Goal: Transaction & Acquisition: Book appointment/travel/reservation

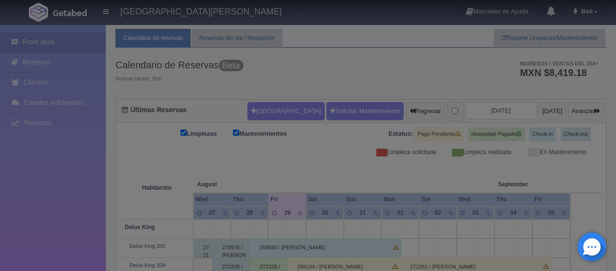
checkbox input "false"
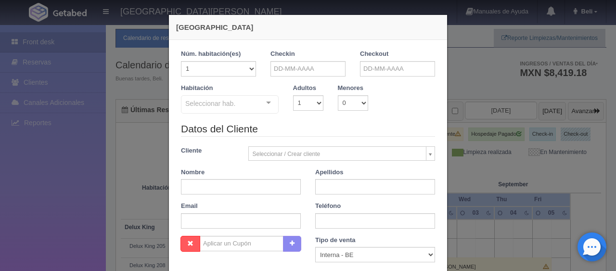
scroll to position [24, 0]
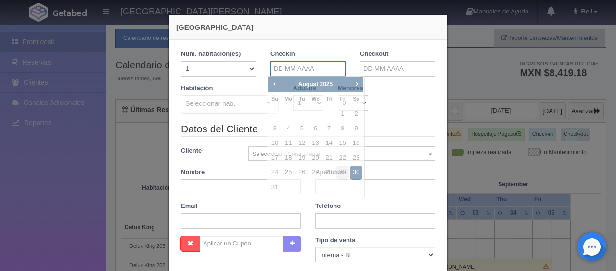
click at [302, 62] on input "text" at bounding box center [307, 68] width 75 height 15
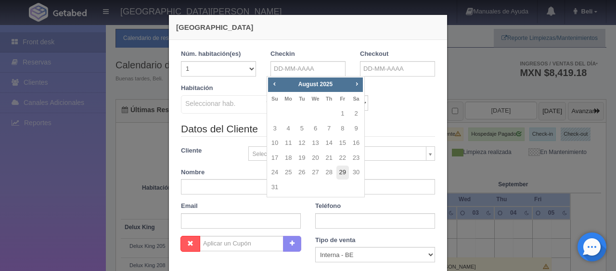
click at [339, 174] on link "29" at bounding box center [342, 172] width 13 height 14
type input "29-08-2025"
checkbox input "false"
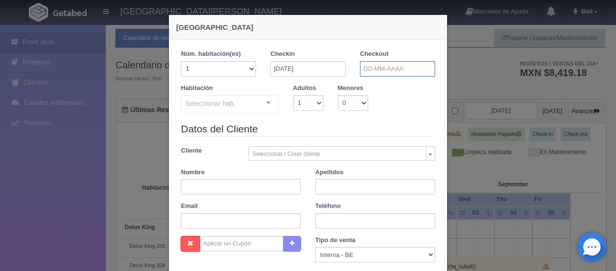
click at [369, 68] on input "text" at bounding box center [397, 68] width 75 height 15
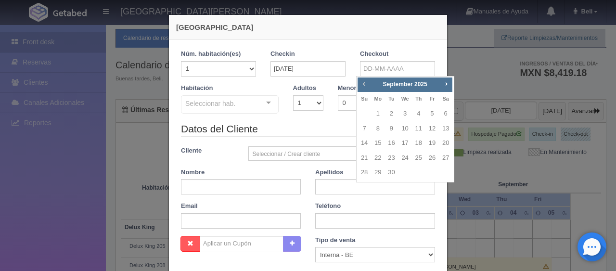
click at [364, 86] on span "Prev" at bounding box center [364, 84] width 8 height 8
click at [447, 172] on link "30" at bounding box center [445, 172] width 13 height 14
type input "30-08-2025"
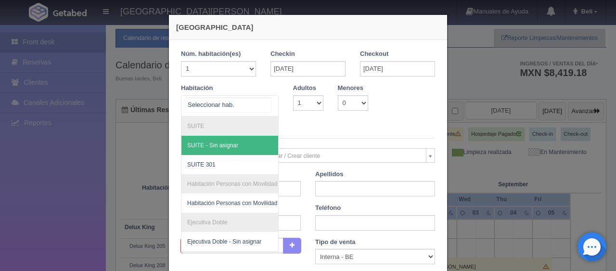
click at [242, 108] on div at bounding box center [230, 105] width 98 height 21
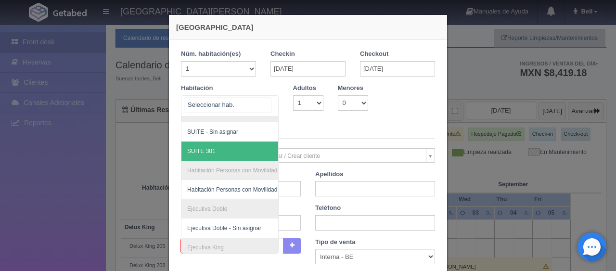
scroll to position [0, 0]
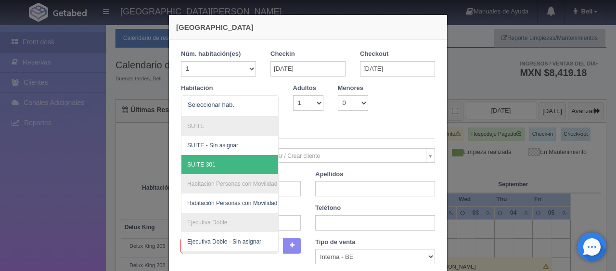
click at [324, 143] on div "Datos del Cliente Cliente Seleccionar / Crear cliente Nuevo Cliente Adriana Nav…" at bounding box center [308, 181] width 268 height 114
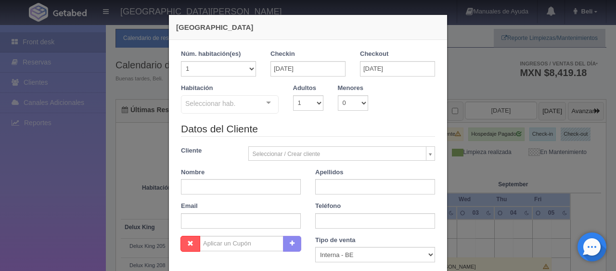
click at [265, 105] on div at bounding box center [268, 103] width 19 height 14
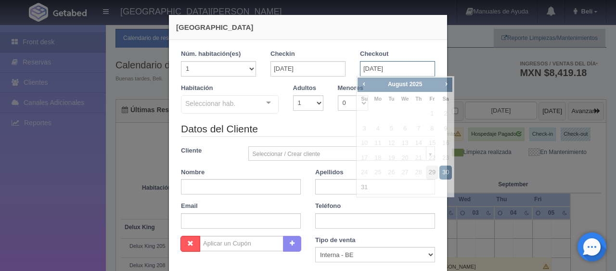
click at [381, 66] on input "30-08-2025" at bounding box center [397, 68] width 75 height 15
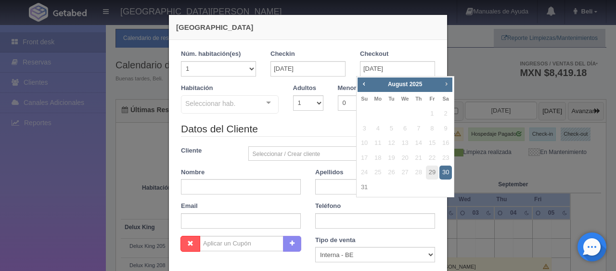
click at [446, 84] on span "Next" at bounding box center [446, 84] width 8 height 8
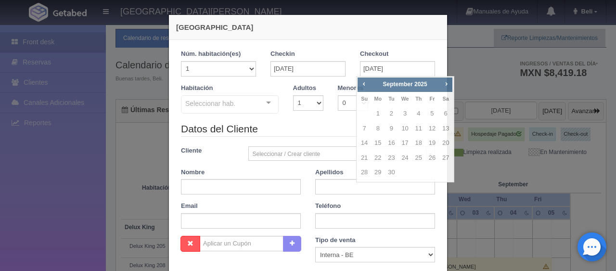
click at [416, 208] on div "Teléfono" at bounding box center [375, 215] width 134 height 27
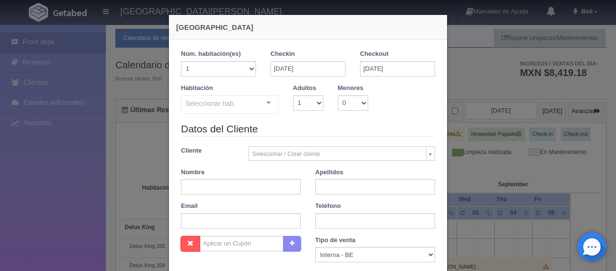
scroll to position [169, 0]
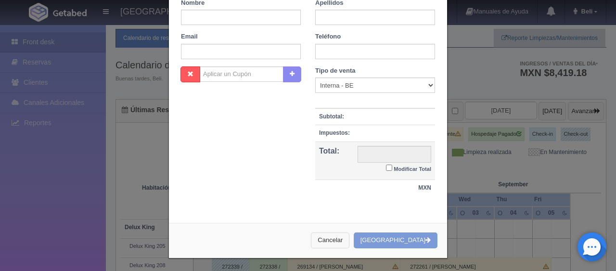
click at [348, 234] on button "Cancelar" at bounding box center [330, 240] width 38 height 16
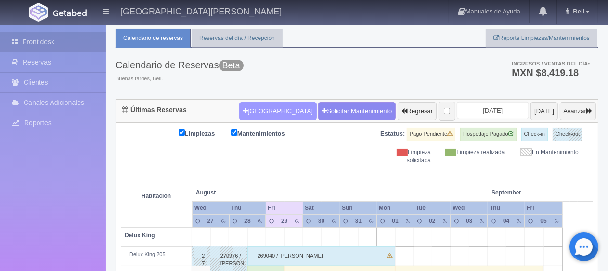
click at [277, 113] on button "[GEOGRAPHIC_DATA]" at bounding box center [277, 111] width 77 height 18
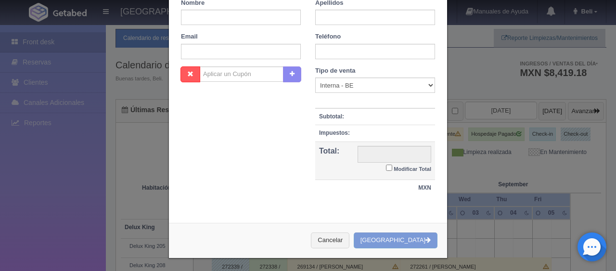
scroll to position [25, 0]
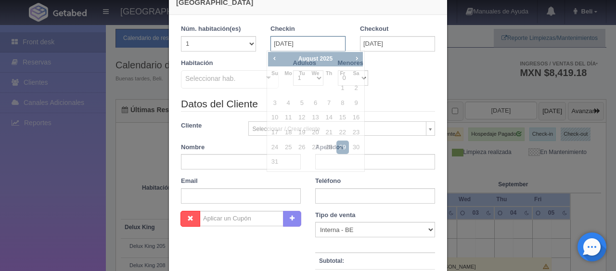
click at [306, 40] on input "29-08-2025" at bounding box center [307, 43] width 75 height 15
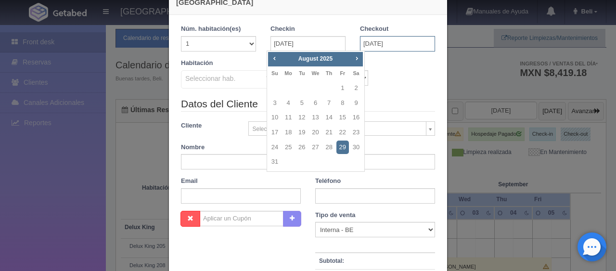
click at [386, 45] on input "30-08-2025" at bounding box center [397, 43] width 75 height 15
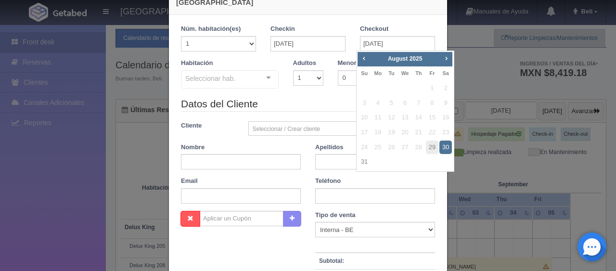
click at [284, 138] on div "Datos del Cliente Cliente Seleccionar / Crear cliente Nuevo Cliente Adriana Nav…" at bounding box center [308, 154] width 268 height 114
click at [261, 83] on div "Seleccionar hab. SUITE SUITE - Sin asignar SUITE 301 Habitación Personas con Mo…" at bounding box center [230, 79] width 98 height 19
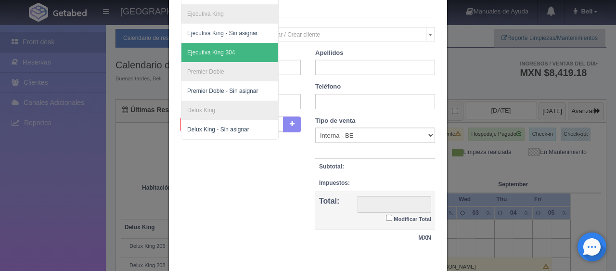
scroll to position [0, 0]
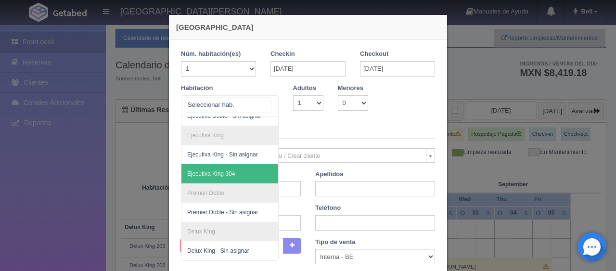
click at [241, 165] on span "Ejecutiva King 304" at bounding box center [262, 173] width 162 height 19
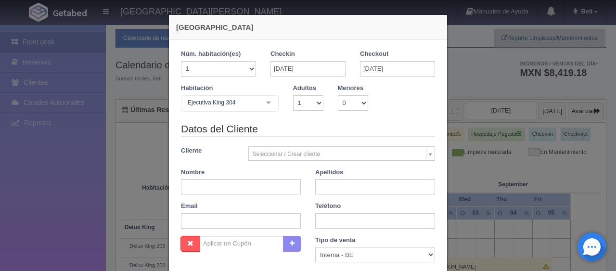
checkbox input "false"
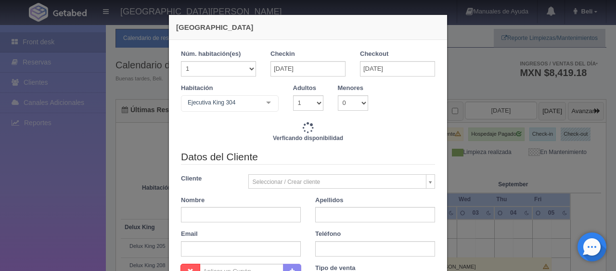
type input "1299.00"
checkbox input "false"
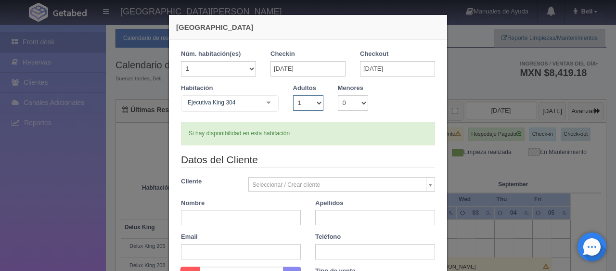
click at [314, 104] on select "1 2 3 4 5 6 7 8 9 10" at bounding box center [308, 102] width 30 height 15
select select "2"
click at [293, 95] on select "1 2 3 4 5 6 7 8 9 10" at bounding box center [308, 102] width 30 height 15
checkbox input "false"
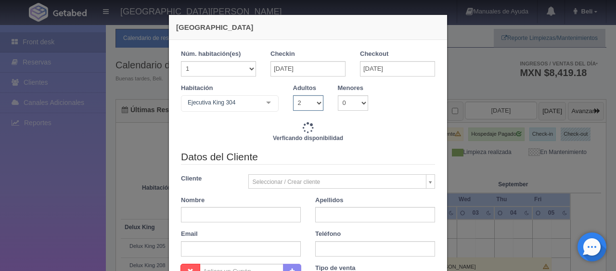
type input "1549.00"
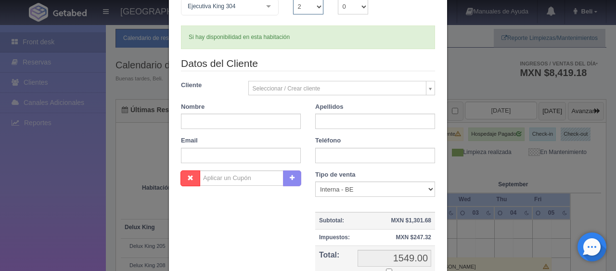
scroll to position [192, 0]
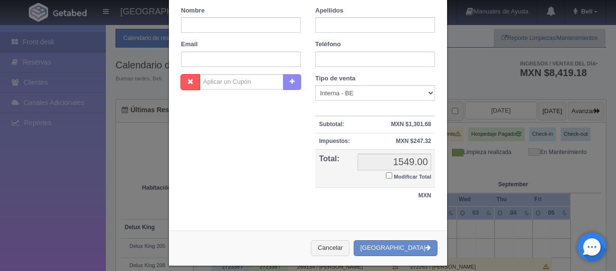
drag, startPoint x: 387, startPoint y: 174, endPoint x: 394, endPoint y: 178, distance: 8.0
click at [394, 178] on label "Modificar Total" at bounding box center [408, 175] width 45 height 11
click at [392, 178] on input "Modificar Total" at bounding box center [389, 175] width 6 height 6
checkbox input "true"
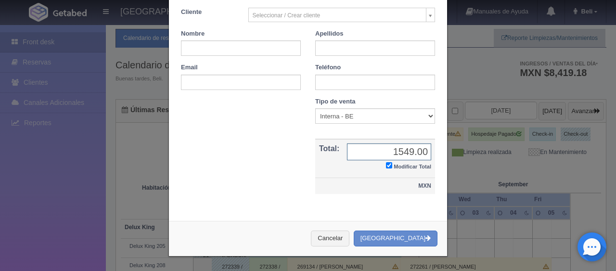
scroll to position [167, 0]
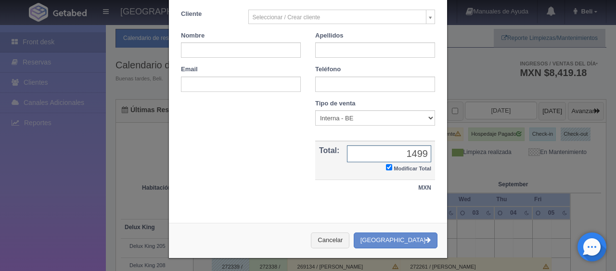
type input "1499"
click at [246, 51] on input "text" at bounding box center [241, 49] width 120 height 15
type input "Edgar"
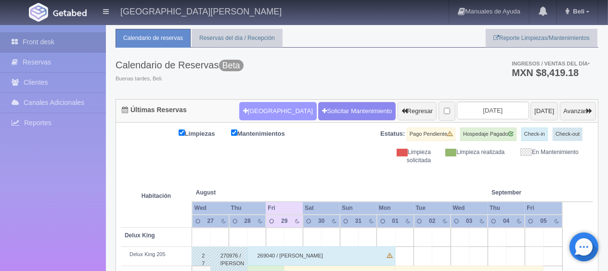
click at [281, 103] on form "Nueva Reserva Solicitar Mantenimiento Regresar 2025-08-29 Hoy Avanzar" at bounding box center [417, 111] width 356 height 20
click at [263, 113] on button "[GEOGRAPHIC_DATA]" at bounding box center [277, 111] width 77 height 18
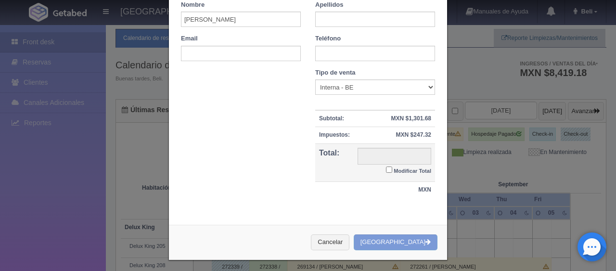
scroll to position [137, 0]
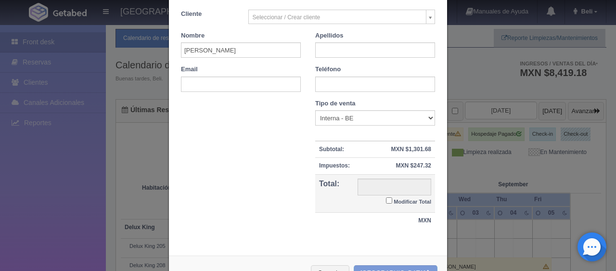
checkbox input "false"
click at [334, 39] on div "Apellidos" at bounding box center [375, 44] width 134 height 27
click at [340, 49] on input "text" at bounding box center [375, 49] width 120 height 15
type input "Elizondo"
click at [394, 199] on small "Modificar Total" at bounding box center [413, 202] width 38 height 6
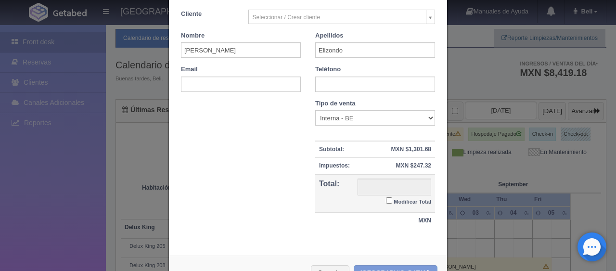
click at [392, 197] on input "Modificar Total" at bounding box center [389, 200] width 6 height 6
checkbox input "true"
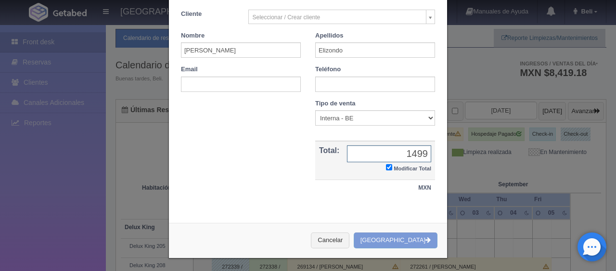
type input "1499"
drag, startPoint x: 402, startPoint y: 232, endPoint x: 397, endPoint y: 226, distance: 7.5
click at [397, 226] on div "Cancelar Crear Reserva" at bounding box center [308, 240] width 278 height 35
click at [348, 249] on div "Cancelar Crear Reserva" at bounding box center [308, 240] width 278 height 35
click at [349, 238] on button "Cancelar" at bounding box center [330, 240] width 38 height 16
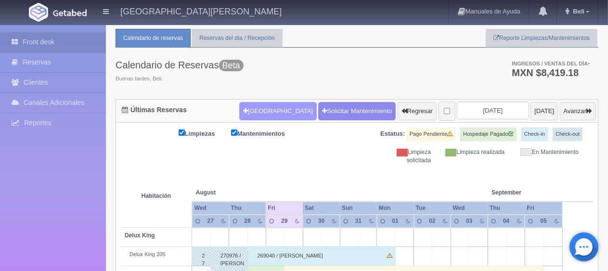
click at [256, 119] on button "[GEOGRAPHIC_DATA]" at bounding box center [277, 111] width 77 height 18
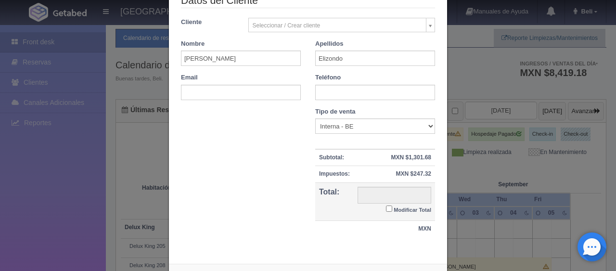
scroll to position [169, 0]
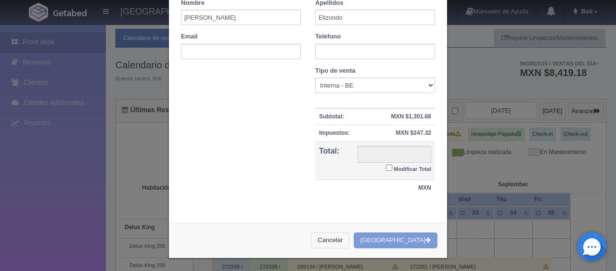
click at [346, 237] on button "Cancelar" at bounding box center [330, 240] width 38 height 16
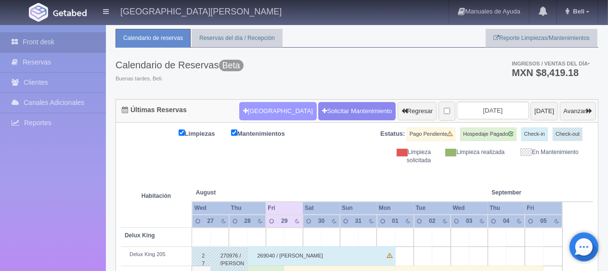
click at [262, 113] on button "[GEOGRAPHIC_DATA]" at bounding box center [277, 111] width 77 height 18
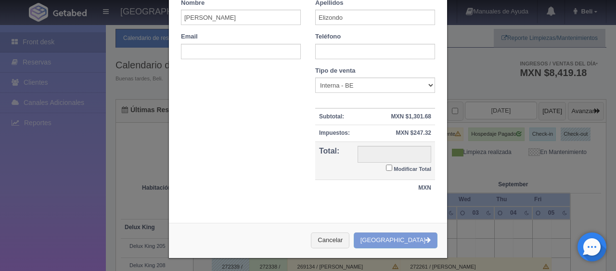
checkbox input "false"
click at [408, 240] on div "Cancelar Crear Reserva" at bounding box center [308, 240] width 278 height 35
click at [343, 238] on button "Cancelar" at bounding box center [330, 240] width 38 height 16
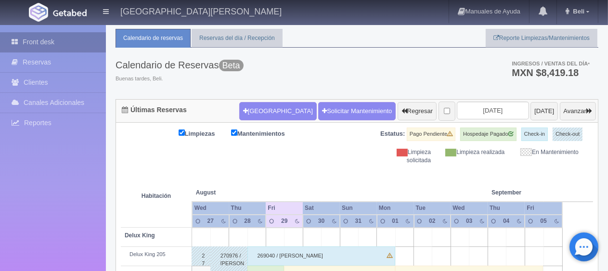
click at [52, 43] on link "Front desk" at bounding box center [53, 42] width 106 height 20
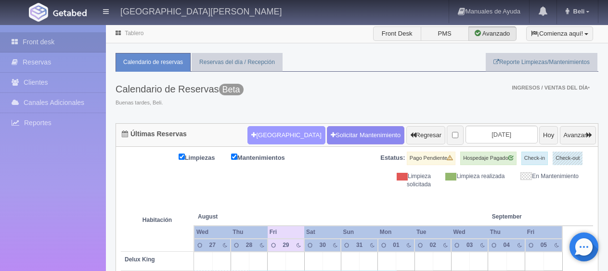
click at [263, 132] on button "[GEOGRAPHIC_DATA]" at bounding box center [285, 135] width 77 height 18
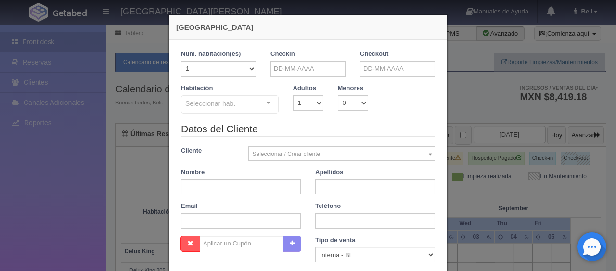
checkbox input "false"
click at [308, 70] on input "text" at bounding box center [307, 68] width 75 height 15
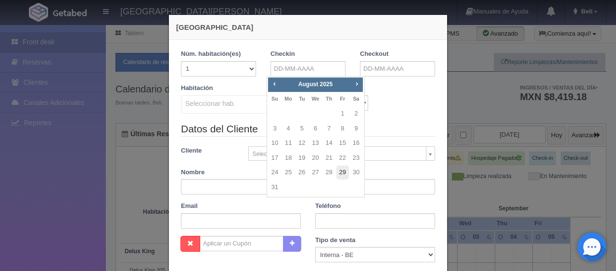
click at [339, 174] on link "29" at bounding box center [342, 172] width 13 height 14
type input "29-08-2025"
checkbox input "false"
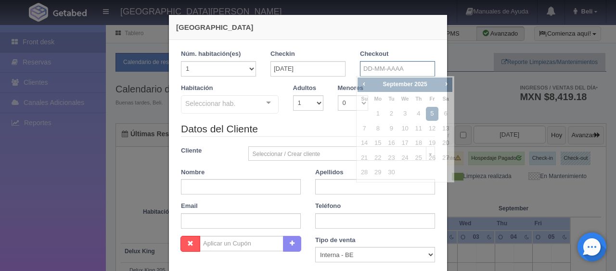
drag, startPoint x: 399, startPoint y: 66, endPoint x: 398, endPoint y: 88, distance: 21.2
click at [399, 66] on input "text" at bounding box center [397, 68] width 75 height 15
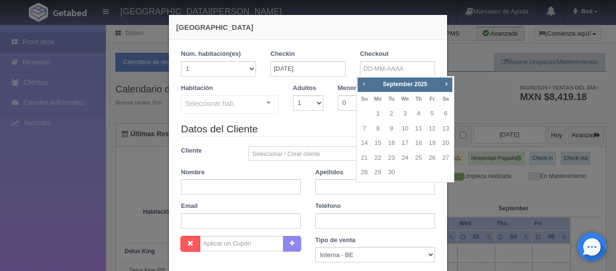
click at [364, 86] on span "Prev" at bounding box center [364, 84] width 8 height 8
click at [443, 175] on link "30" at bounding box center [445, 172] width 13 height 14
type input "30-08-2025"
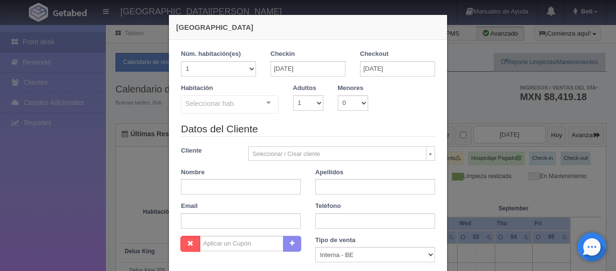
checkbox input "false"
drag, startPoint x: 303, startPoint y: 98, endPoint x: 303, endPoint y: 108, distance: 10.1
click at [303, 98] on select "1 2 3 4 5 6 7 8 9 10" at bounding box center [308, 102] width 30 height 15
select select "2"
click at [293, 95] on select "1 2 3 4 5 6 7 8 9 10" at bounding box center [308, 102] width 30 height 15
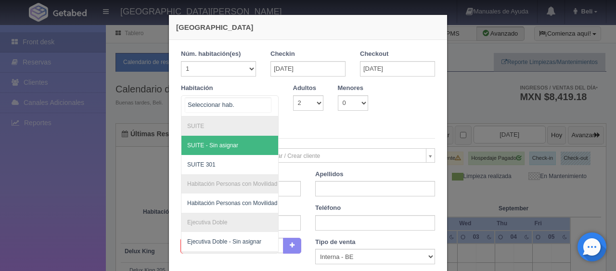
click at [263, 107] on div at bounding box center [268, 103] width 19 height 14
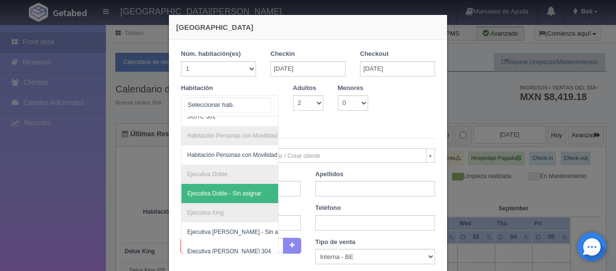
scroll to position [140, 0]
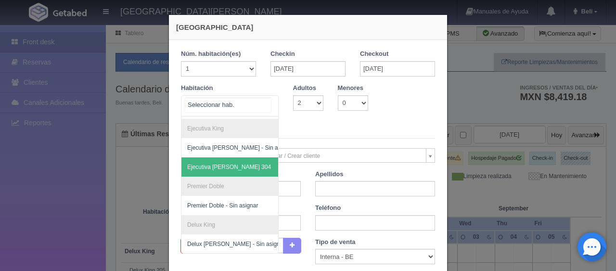
click at [242, 157] on span "Ejecutiva King 304" at bounding box center [262, 166] width 162 height 19
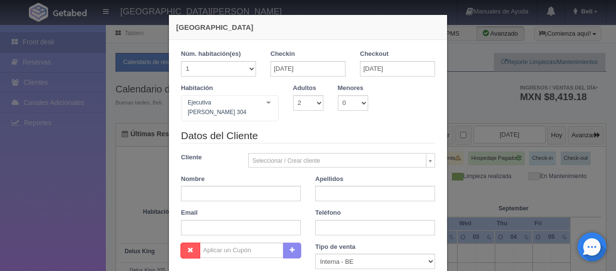
checkbox input "false"
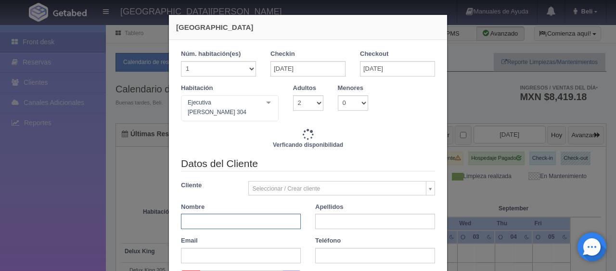
click at [221, 217] on input "text" at bounding box center [241, 221] width 120 height 15
type input "1549.00"
checkbox input "false"
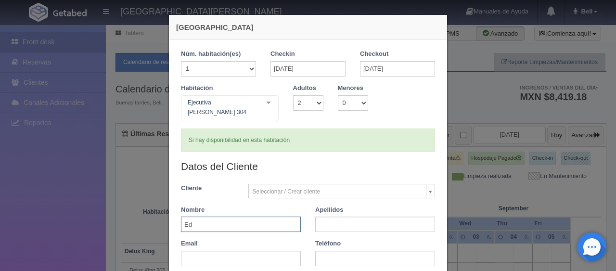
type input "Edgar"
type input "Elizondo"
click at [327, 254] on input "text" at bounding box center [375, 258] width 120 height 15
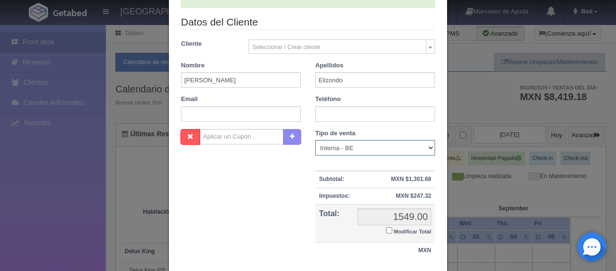
click at [321, 140] on select "Correo Electronico Interna - BE Llamada OTA Externa Otro WALK IN" at bounding box center [375, 147] width 120 height 15
select select "walkin"
click at [315, 140] on select "Correo Electronico Interna - BE Llamada OTA Externa Otro WALK IN" at bounding box center [375, 147] width 120 height 15
click at [394, 229] on small "Modificar Total" at bounding box center [413, 232] width 38 height 6
click at [391, 227] on input "Modificar Total" at bounding box center [389, 230] width 6 height 6
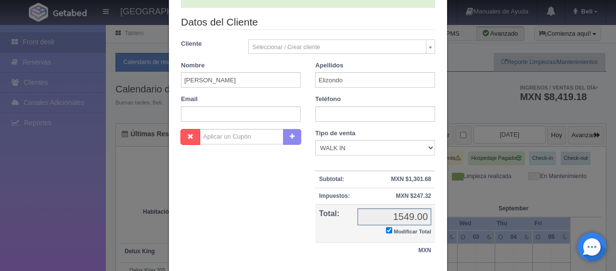
checkbox input "true"
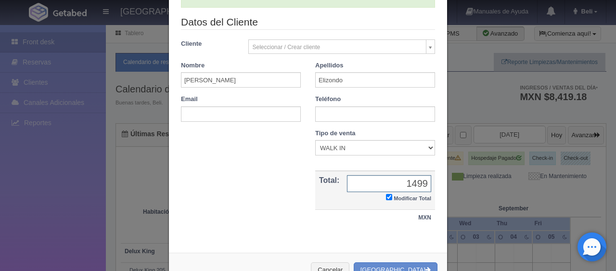
type input "1499.00"
click at [406, 262] on button "[GEOGRAPHIC_DATA]" at bounding box center [396, 270] width 84 height 16
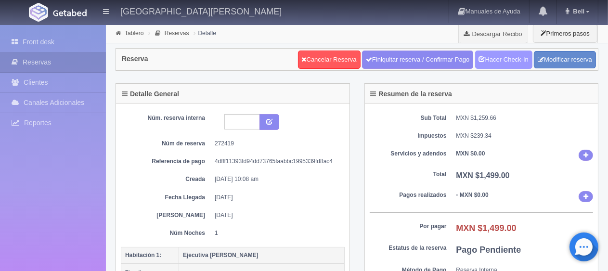
click at [490, 62] on link "Hacer Check-In" at bounding box center [503, 60] width 57 height 18
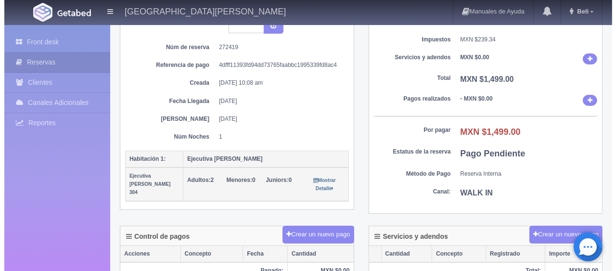
scroll to position [144, 0]
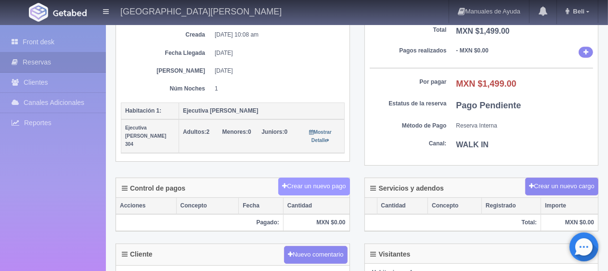
click at [331, 180] on button "Crear un nuevo pago" at bounding box center [313, 187] width 71 height 18
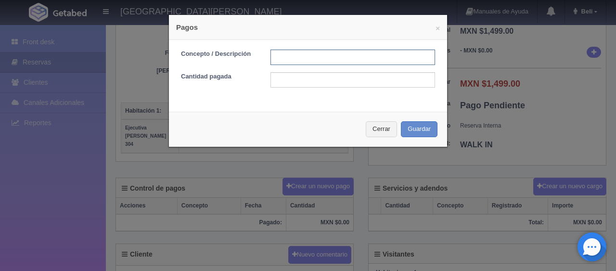
click at [313, 61] on input "text" at bounding box center [352, 57] width 165 height 15
type input "Total Tarjeta"
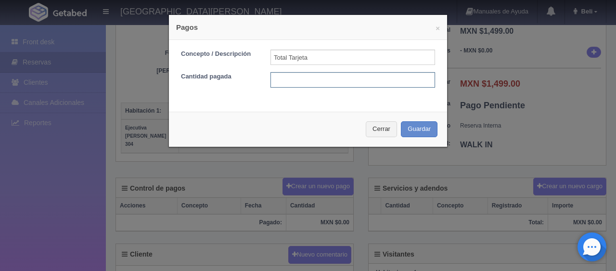
click at [327, 83] on input "text" at bounding box center [352, 79] width 165 height 15
type input "1499"
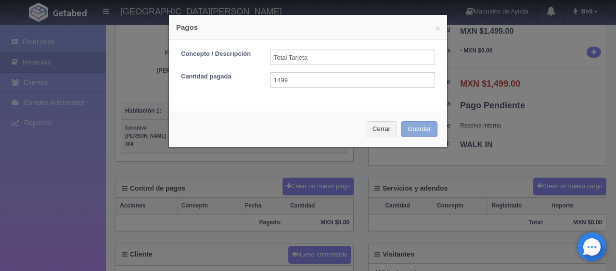
click at [417, 130] on button "Guardar" at bounding box center [419, 129] width 37 height 16
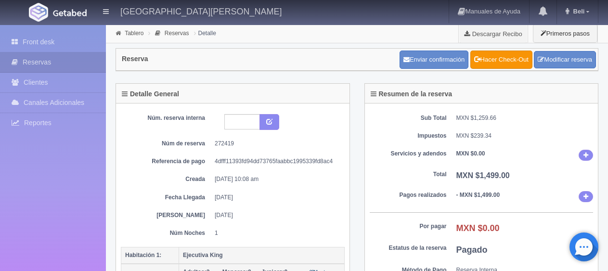
scroll to position [144, 0]
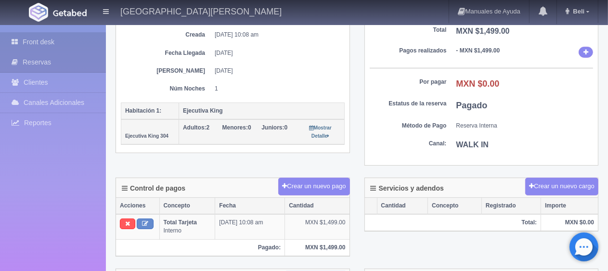
click at [55, 41] on link "Front desk" at bounding box center [53, 42] width 106 height 20
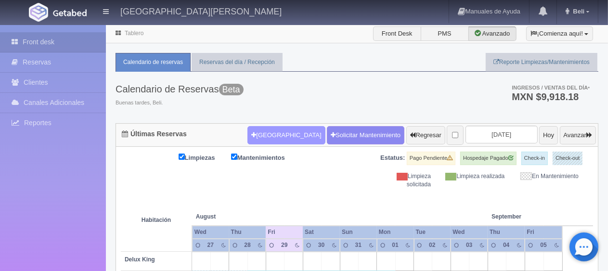
click at [283, 129] on button "[GEOGRAPHIC_DATA]" at bounding box center [285, 135] width 77 height 18
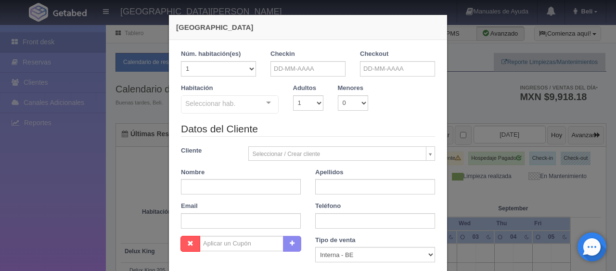
checkbox input "false"
click at [319, 69] on input "text" at bounding box center [307, 68] width 75 height 15
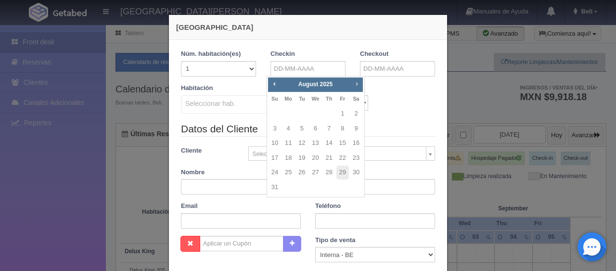
click at [355, 85] on span "Next" at bounding box center [357, 84] width 8 height 8
click at [327, 116] on link "4" at bounding box center [329, 114] width 13 height 14
type input "[DATE]"
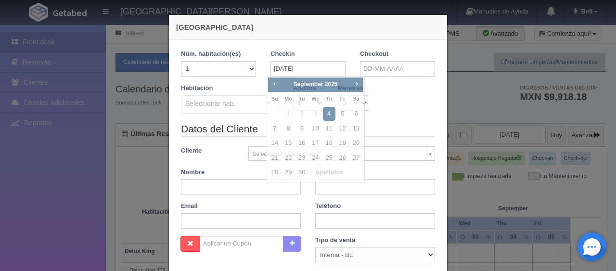
checkbox input "false"
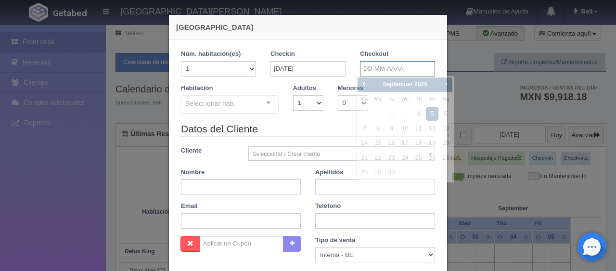
click at [369, 72] on input "text" at bounding box center [397, 68] width 75 height 15
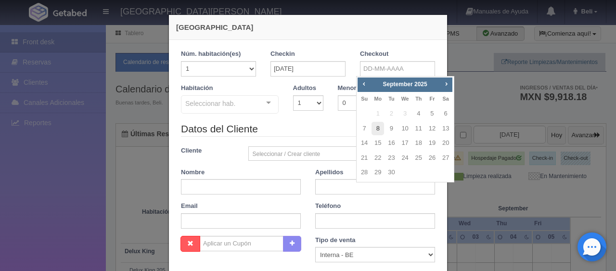
click at [376, 127] on link "8" at bounding box center [377, 129] width 13 height 14
type input "[DATE]"
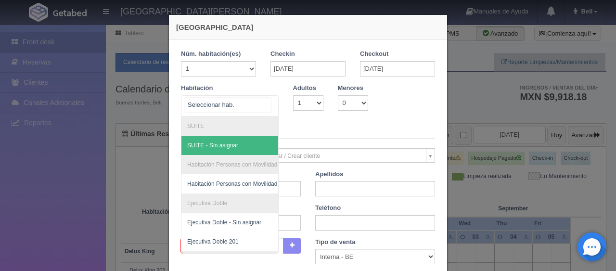
click at [263, 104] on div at bounding box center [268, 103] width 19 height 14
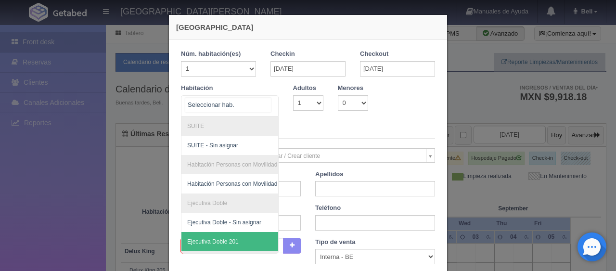
click at [215, 236] on span "Ejecutiva Doble 201" at bounding box center [262, 241] width 162 height 19
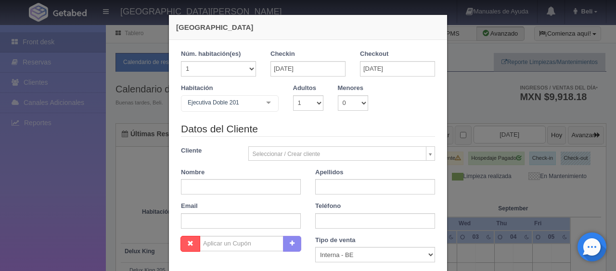
checkbox input "false"
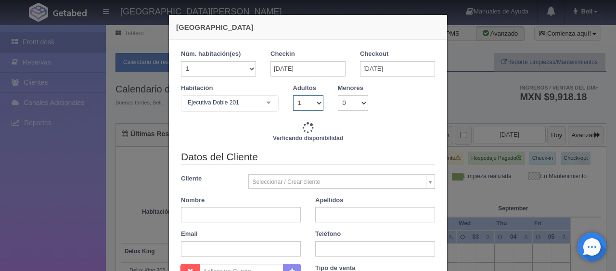
type input "5196.00"
checkbox input "false"
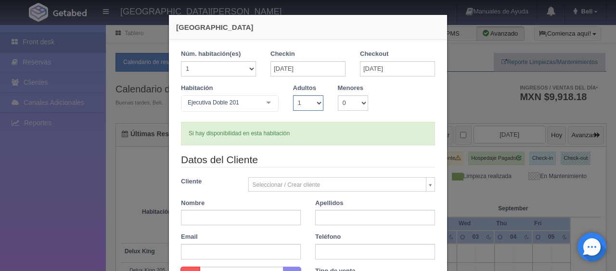
click at [306, 105] on select "1 2 3 4 5 6 7 8 9 10" at bounding box center [308, 102] width 30 height 15
select select "2"
click at [293, 95] on select "1 2 3 4 5 6 7 8 9 10" at bounding box center [308, 102] width 30 height 15
checkbox input "false"
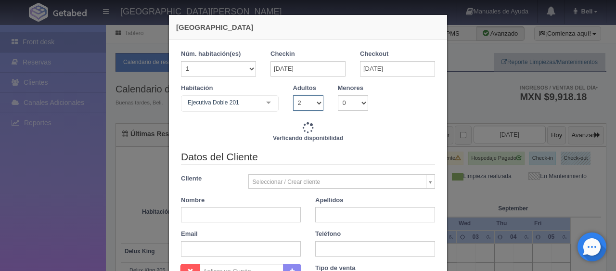
type input "6196.00"
checkbox input "false"
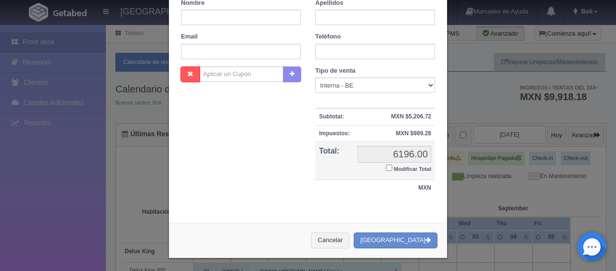
scroll to position [56, 0]
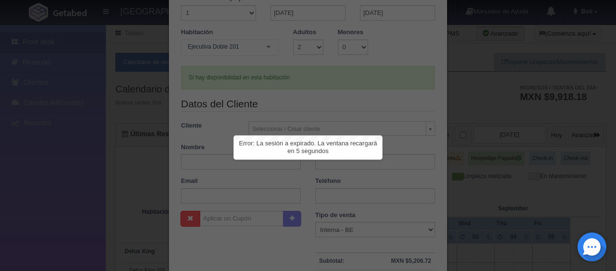
click at [391, 67] on div at bounding box center [308, 135] width 616 height 271
drag, startPoint x: 389, startPoint y: 96, endPoint x: 355, endPoint y: 143, distance: 58.6
click at [385, 100] on div at bounding box center [308, 135] width 616 height 271
click at [353, 151] on div "Error: La sesión a expirado. La ventana recargará en 5 segundos" at bounding box center [308, 148] width 148 height 24
